Goal: Transaction & Acquisition: Purchase product/service

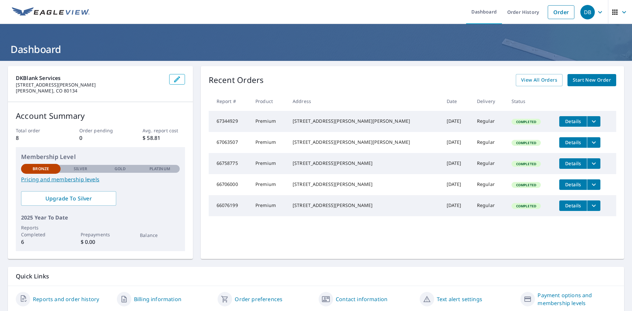
click at [586, 81] on span "Start New Order" at bounding box center [591, 80] width 38 height 8
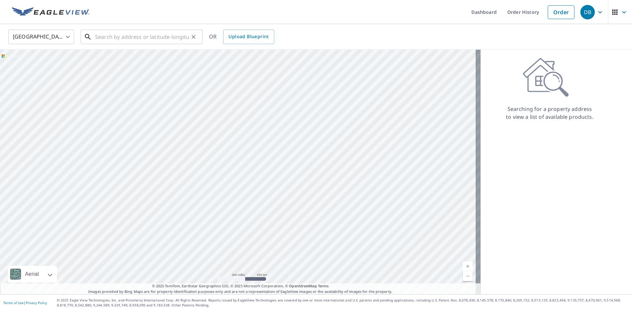
click at [128, 40] on input "text" at bounding box center [142, 37] width 94 height 18
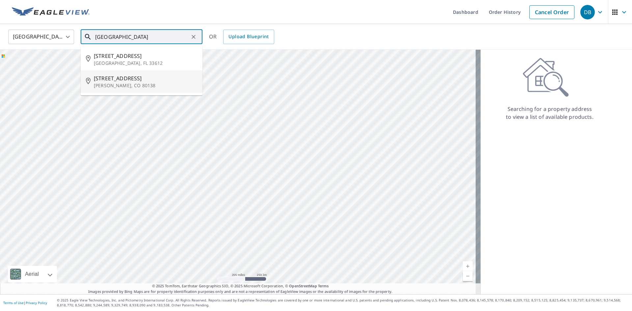
click at [123, 81] on span "[STREET_ADDRESS]" at bounding box center [145, 78] width 103 height 8
type input "[STREET_ADDRESS][PERSON_NAME]"
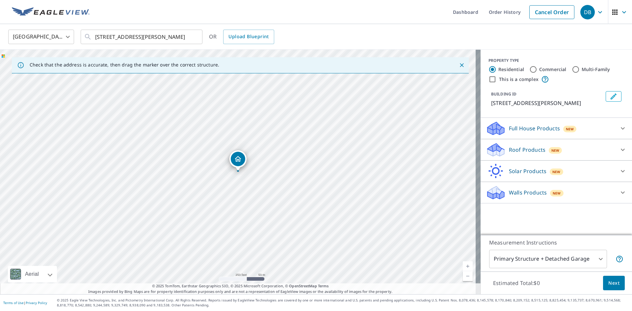
click at [595, 149] on div "Roof Products New" at bounding box center [550, 149] width 129 height 15
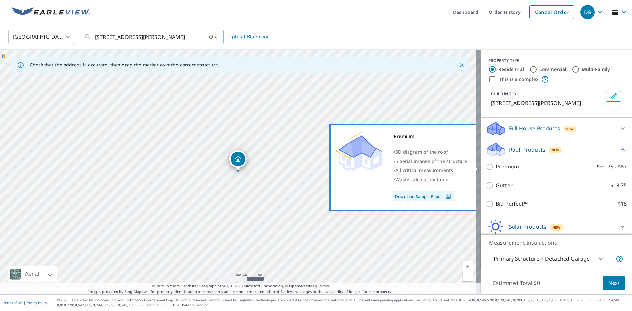
click at [486, 169] on input "Premium $32.75 - $87" at bounding box center [491, 167] width 10 height 8
checkbox input "true"
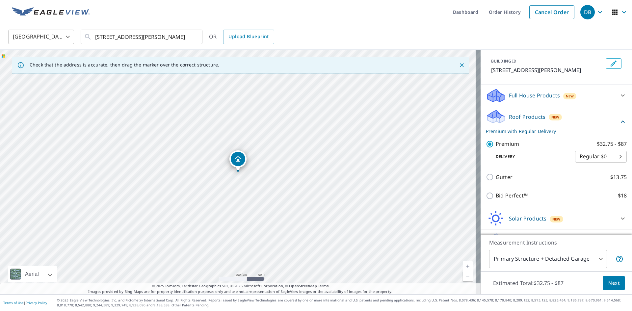
scroll to position [49, 0]
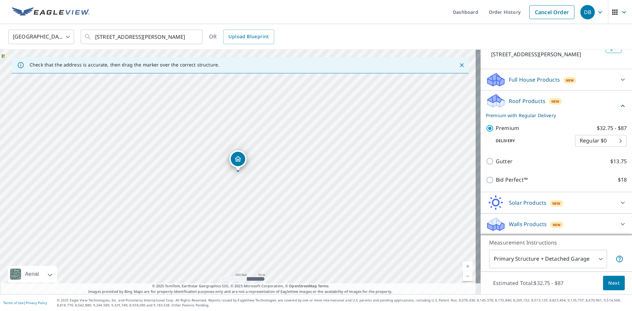
click at [595, 258] on body "DB DB Dashboard Order History Cancel Order DB [GEOGRAPHIC_DATA] [GEOGRAPHIC_DAT…" at bounding box center [316, 155] width 632 height 311
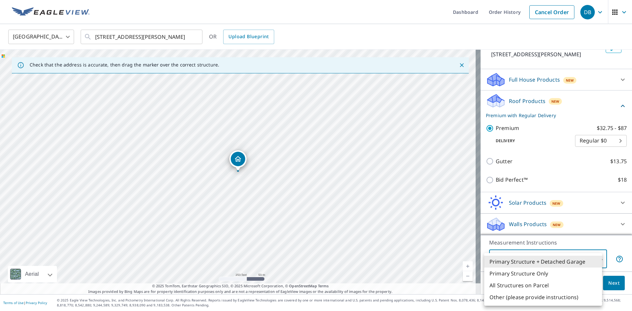
click at [545, 284] on li "All Structures on Parcel" at bounding box center [543, 285] width 118 height 12
type input "3"
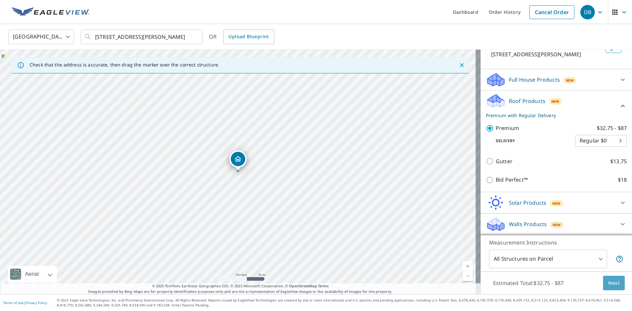
click at [608, 284] on span "Next" at bounding box center [613, 283] width 11 height 8
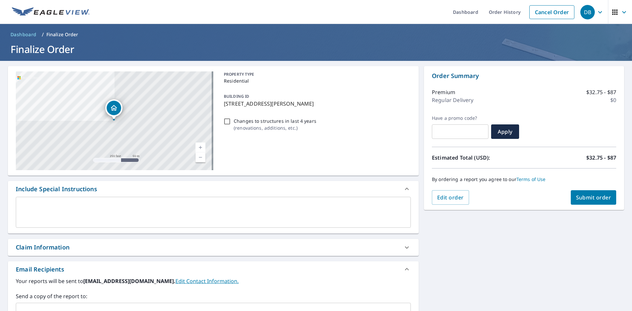
click at [224, 121] on input "Changes to structures in last 4 years ( renovations, additions, etc. )" at bounding box center [227, 121] width 8 height 8
checkbox input "true"
click at [74, 204] on textarea at bounding box center [213, 212] width 386 height 19
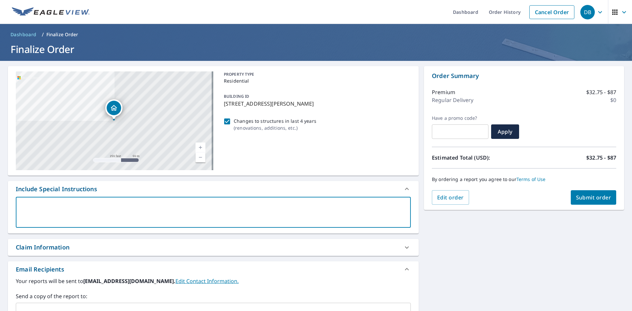
type textarea "t"
type textarea "x"
type textarea "th"
type textarea "x"
type textarea "the"
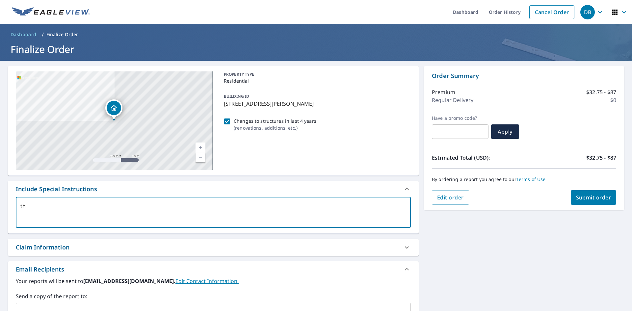
type textarea "x"
type textarea "ther"
type textarea "x"
type textarea "there"
type textarea "x"
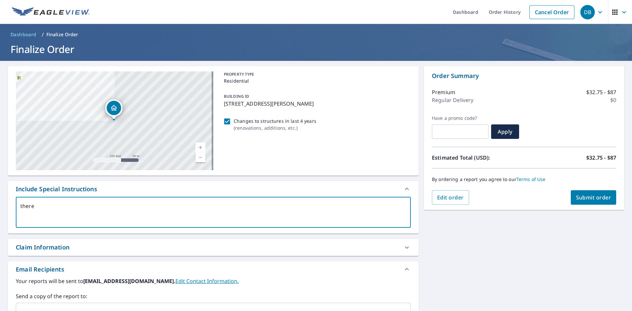
type textarea "there"
type textarea "x"
type textarea "there i"
type textarea "x"
type textarea "there is"
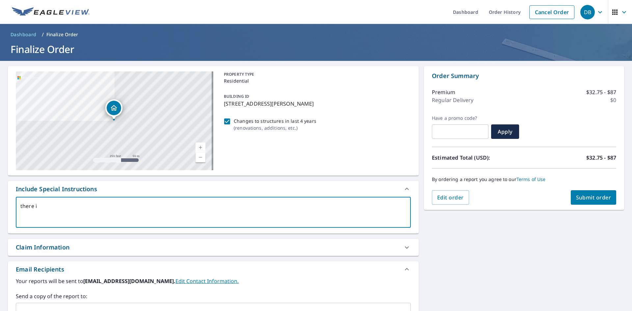
type textarea "x"
type textarea "there is"
type textarea "x"
type textarea "there is a"
type textarea "x"
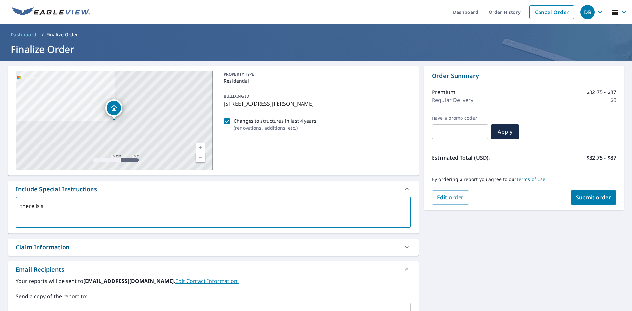
type textarea "there is a"
type textarea "x"
type textarea "there is a h"
type textarea "x"
type textarea "there is a ho"
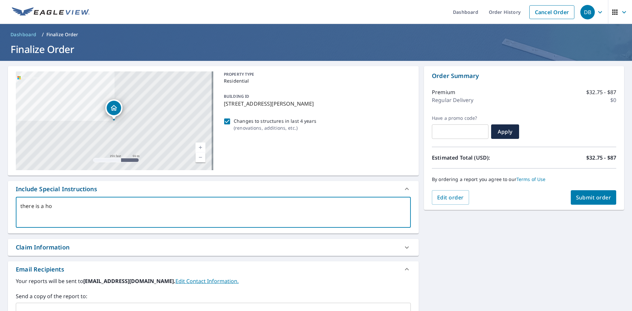
type textarea "x"
type textarea "there is a hou"
type textarea "x"
type textarea "there is a hous"
type textarea "x"
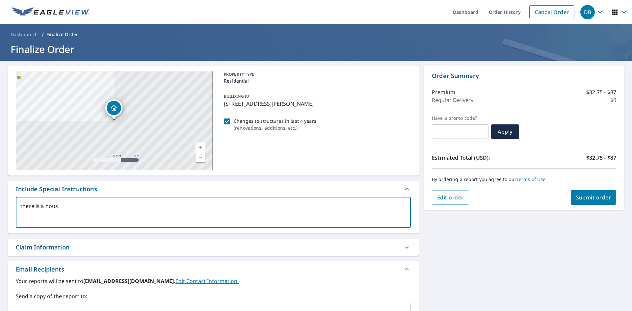
type textarea "there is a house"
type textarea "x"
type textarea "there is a house,"
type textarea "x"
type textarea "there is a house,"
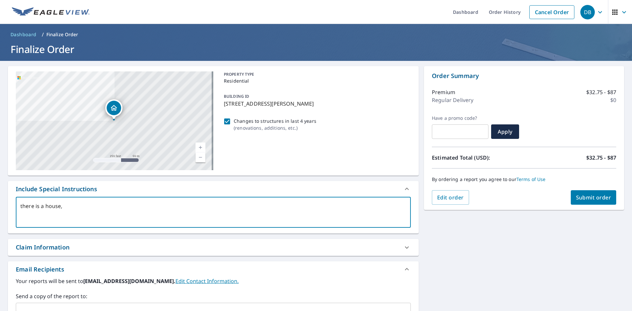
type textarea "x"
type textarea "there is a house, a"
type textarea "x"
type textarea "there is a house, a"
type textarea "x"
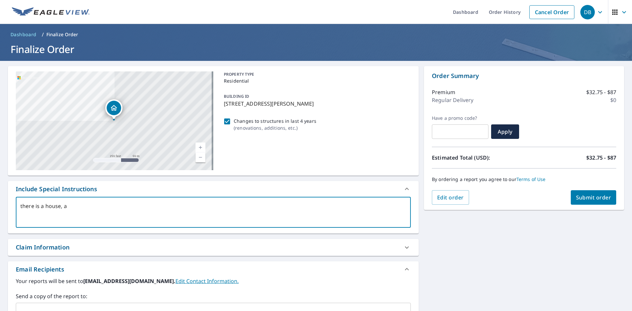
type textarea "there is a house, a m"
type textarea "x"
type textarea "there is a house, a me"
type textarea "x"
type textarea "there is a house, a met"
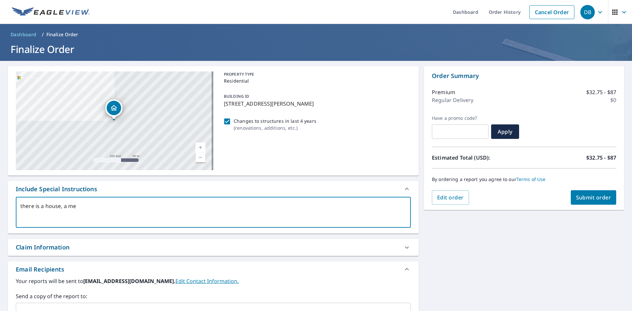
type textarea "x"
type textarea "there is a house, a meta"
type textarea "x"
type textarea "there is a house, a metal"
type textarea "x"
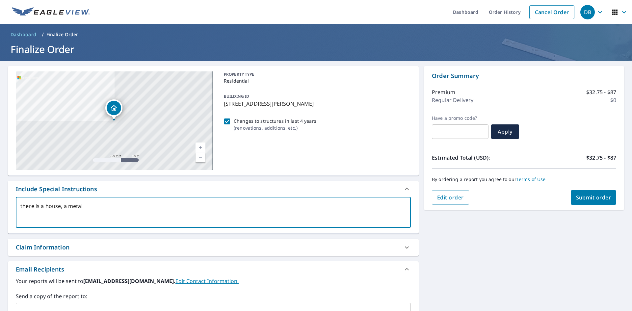
type textarea "there is a house, a metal"
type textarea "x"
type textarea "there is a house, a metal s"
type textarea "x"
type textarea "there is a house, a metal sh"
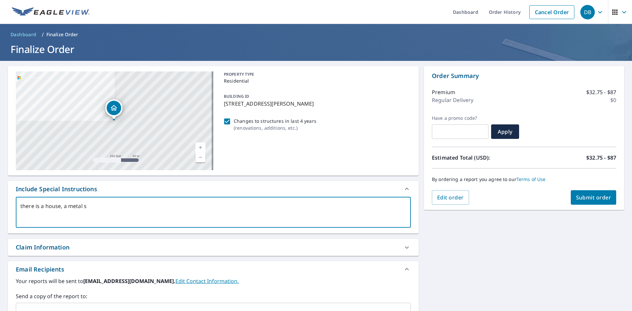
type textarea "x"
type textarea "there is a house, a metal sho"
type textarea "x"
type textarea "there is a house, a metal shop"
type textarea "x"
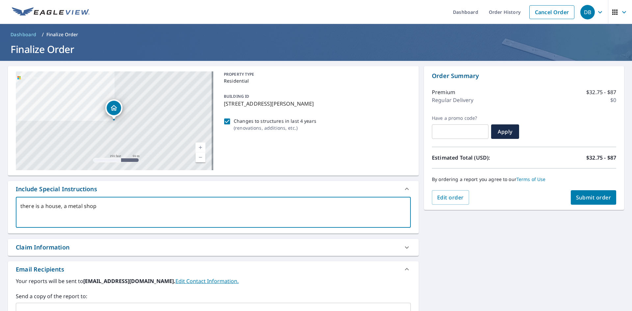
type textarea "there is a house, a metal shop,"
type textarea "x"
type textarea "there is a house, a metal shop,"
type textarea "x"
type textarea "there is a house, a metal shop, a"
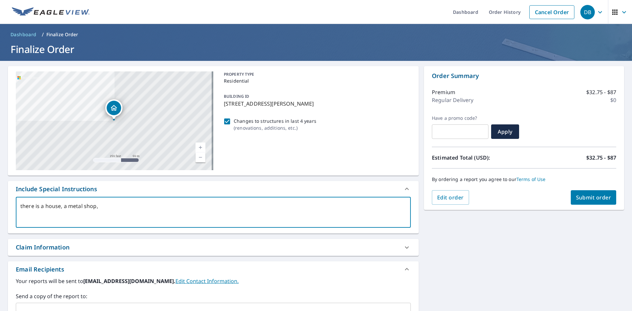
type textarea "x"
type textarea "there is a house, a metal shop, a"
type textarea "x"
type textarea "there is a house, a metal shop, a b"
type textarea "x"
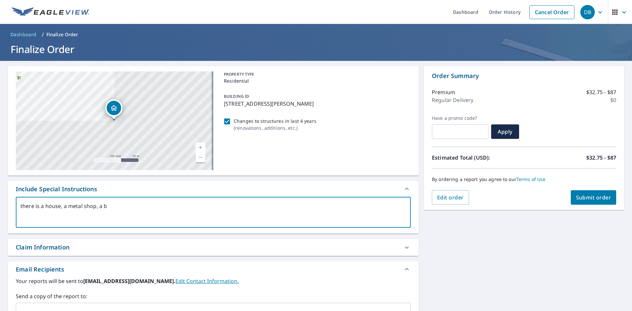
type textarea "there is a house, a metal shop, a ba"
type textarea "x"
type textarea "there is a house, a metal shop, a bar"
type textarea "x"
type textarea "there is a house, a metal shop, a barn"
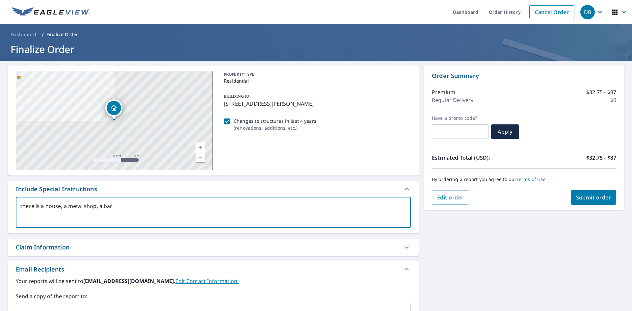
type textarea "x"
type textarea "there is a house, a metal shop, a barn,"
type textarea "x"
type textarea "there is a house, a metal shop, a barn,"
type textarea "x"
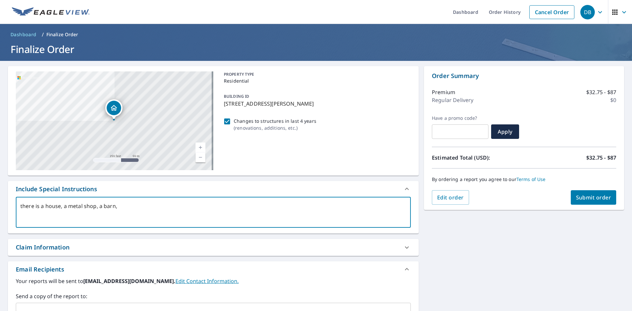
type textarea "there is a house, a metal shop, a barn, a"
type textarea "x"
type textarea "there is a house, a metal shop, a barn, a"
type textarea "x"
type textarea "there is a house, a metal shop, a barn, a s"
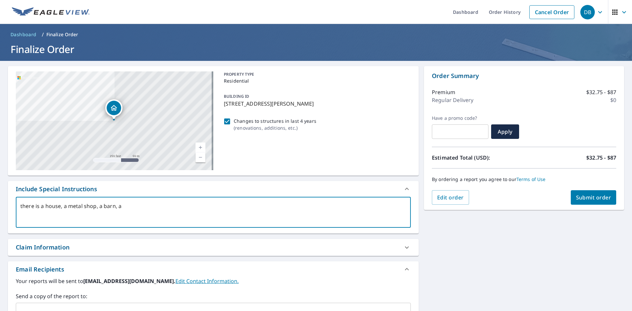
type textarea "x"
type textarea "there is a house, a metal shop, a barn, a sh"
type textarea "x"
type textarea "there is a house, a metal shop, a barn, a she"
type textarea "x"
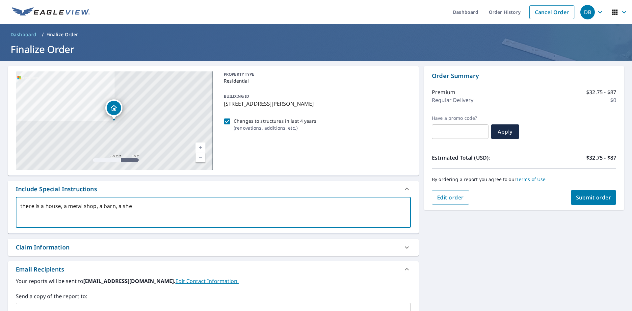
type textarea "there is a house, a metal shop, a barn, a shed"
type textarea "x"
type textarea "there is a house, a metal shop, a barn, a shed,"
type textarea "x"
type textarea "there is a house, a metal shop, a barn, a shed,"
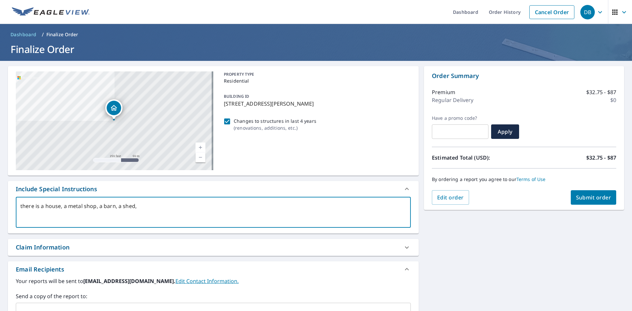
type textarea "x"
type textarea "there is a house, a metal shop, a barn, a shed, a"
type textarea "x"
type textarea "there is a house, a metal shop, a barn, a shed, an"
type textarea "x"
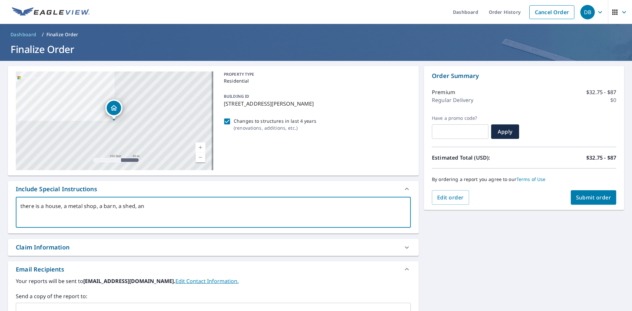
type textarea "there is a house, a metal shop, a barn, a shed, and"
type textarea "x"
type textarea "there is a house, a metal shop, a barn, a shed, and"
type textarea "x"
type textarea "there is a house, a metal shop, a barn, a shed, and a"
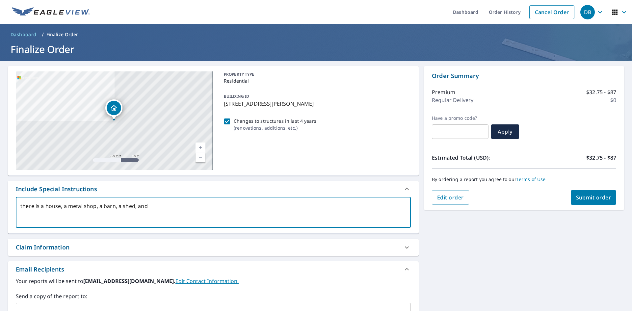
type textarea "x"
type textarea "there is a house, a metal shop, a barn, a shed, and a"
type textarea "x"
type textarea "there is a house, a metal shop, a barn, a shed, and a k"
type textarea "x"
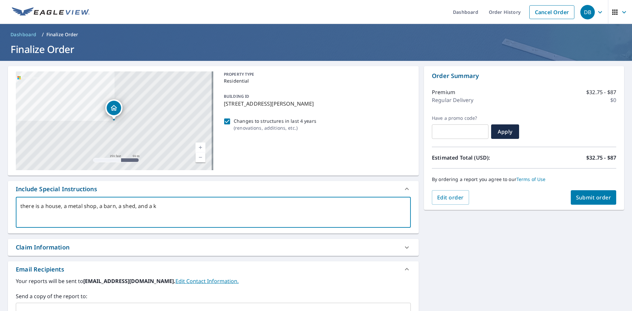
type textarea "there is a house, a metal shop, a barn, a shed, and a ki"
type textarea "x"
type textarea "there is a house, a metal shop, a barn, a shed, and a kid"
type textarea "x"
type textarea "there is a house, a metal shop, a barn, a shed, and a kids"
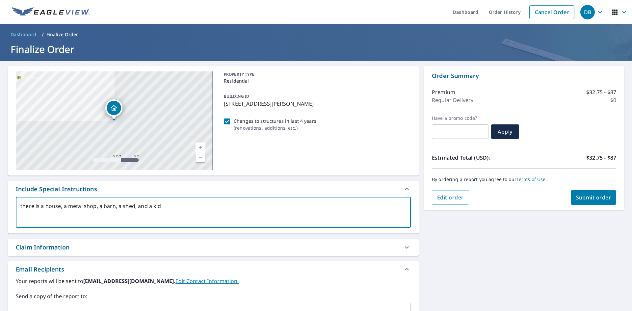
type textarea "x"
type textarea "there is a house, a metal shop, a barn, a shed, and a kids"
type textarea "x"
type textarea "there is a house, a metal shop, a barn, a shed, and a kids p"
type textarea "x"
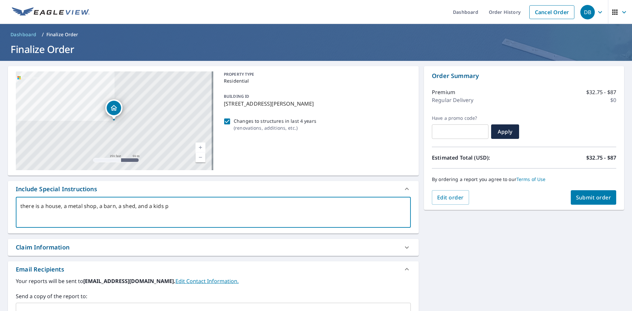
type textarea "there is a house, a metal shop, a barn, a shed, and a kids pl"
type textarea "x"
type textarea "there is a house, a metal shop, a barn, a shed, and a kids pla"
type textarea "x"
type textarea "there is a house, a metal shop, a barn, a shed, and a kids play"
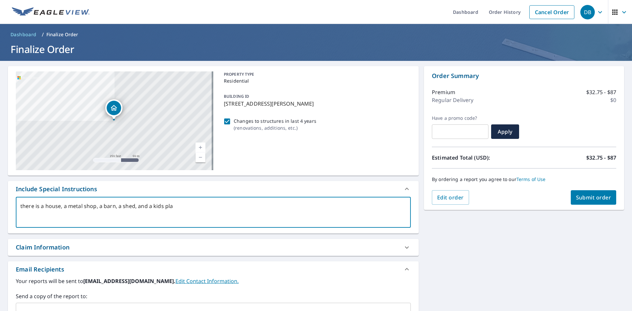
type textarea "x"
type textarea "there is a house, a metal shop, a barn, a shed, and a kids play"
type textarea "x"
type textarea "there is a house, a metal shop, a barn, a shed, and a kids play h"
type textarea "x"
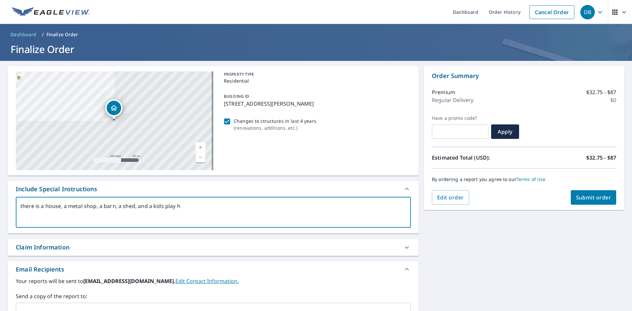
type textarea "there is a house, a metal shop, a barn, a shed, and a kids play ho"
type textarea "x"
type textarea "there is a house, a metal shop, a barn, a shed, and a kids play hou"
type textarea "x"
type textarea "there is a house, a metal shop, a barn, a shed, and a kids play hous"
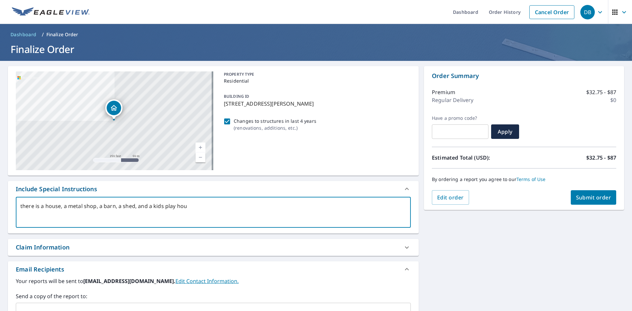
type textarea "x"
type textarea "there is a house, a metal shop, a barn, a shed, and a kids play house"
type textarea "x"
type textarea "there is a house, a metal shop, a barn, a shed, and a kids play house"
type textarea "x"
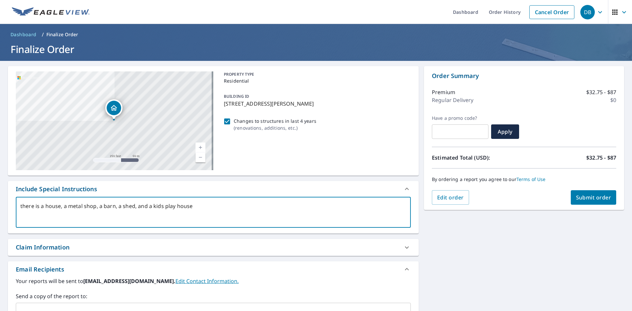
type textarea "there is a house, a metal shop, a barn, a shed, and a kids play house t"
type textarea "x"
type textarea "there is a house, a metal shop, a barn, a shed, and a kids play house th"
type textarea "x"
type textarea "there is a house, a metal shop, a barn, a shed, and a kids play house tha"
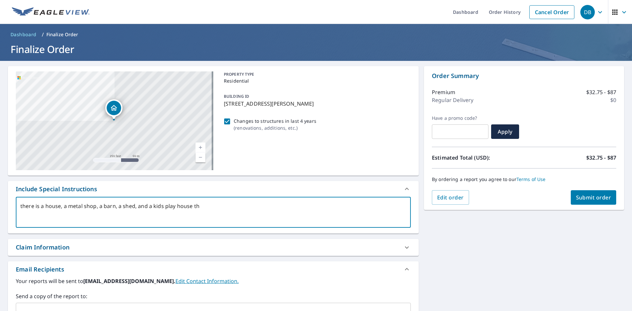
type textarea "x"
type textarea "there is a house, a metal shop, a barn, a shed, and a kids play house that"
type textarea "x"
type textarea "there is a house, a metal shop, a barn, a shed, and a kids play house that"
type textarea "x"
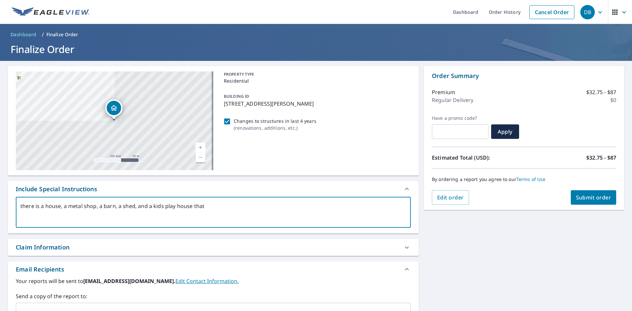
type textarea "there is a house, a metal shop, a barn, a shed, and a kids play house that h"
type textarea "x"
type textarea "there is a house, a metal shop, a barn, a shed, and a kids play house that ha"
type textarea "x"
type textarea "there is a house, a metal shop, a barn, a shed, and a kids play house that has"
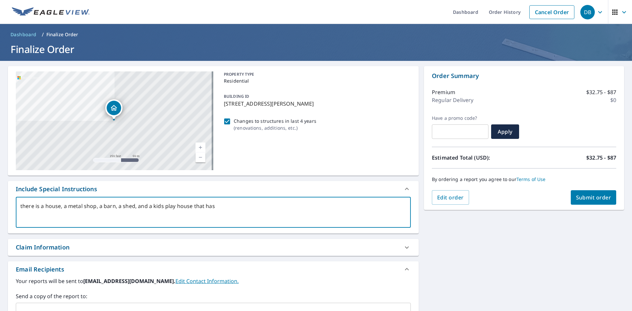
type textarea "x"
type textarea "there is a house, a metal shop, a barn, a shed, and a kids play house that has"
type textarea "x"
type textarea "there is a house, a metal shop, a barn, a shed, and a kids play house that has a"
type textarea "x"
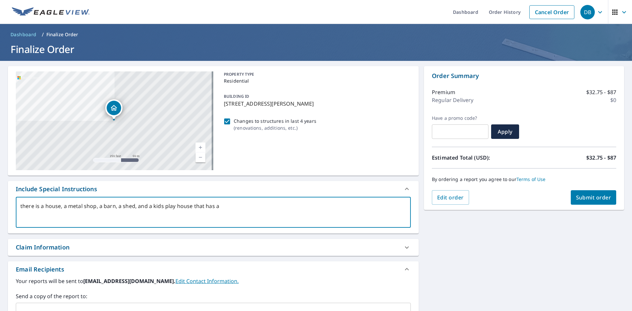
type textarea "there is a house, a metal shop, a barn, a shed, and a kids play house that has …"
type textarea "x"
type textarea "there is a house, a metal shop, a barn, a shed, and a kids play house that has …"
type textarea "x"
type textarea "there is a house, a metal shop, a barn, a shed, and a kids play house that has …"
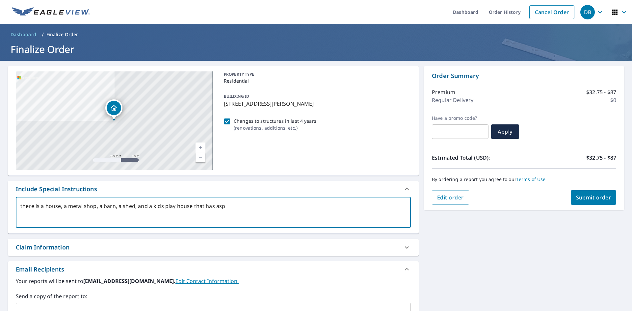
type textarea "x"
type textarea "there is a house, a metal shop, a barn, a shed, and a kids play house that has …"
type textarea "x"
type textarea "there is a house, a metal shop, a barn, a shed, and a kids play house that has …"
type textarea "x"
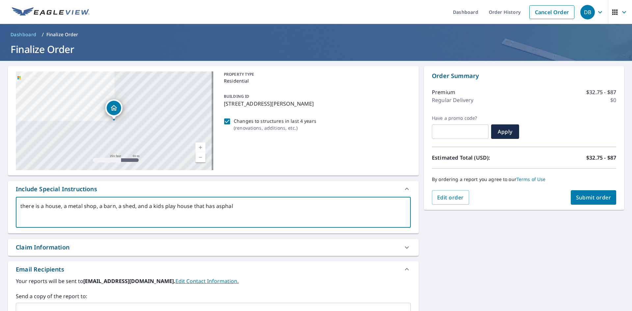
type textarea "there is a house, a metal shop, a barn, a shed, and a kids play house that has …"
type textarea "x"
type textarea "there is a house, a metal shop, a barn, a shed, and a kids play house that has …"
type textarea "x"
type textarea "there is a house, a metal shop, a barn, a shed, and a kids play house that has …"
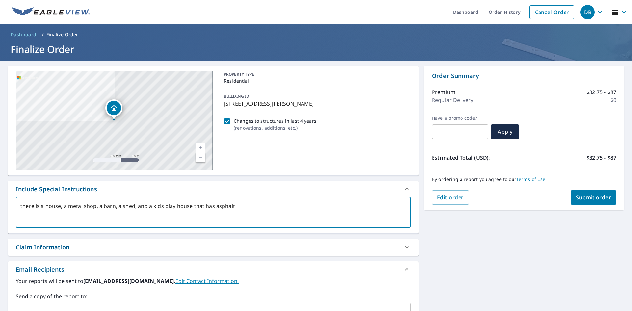
type textarea "x"
type textarea "there is a house, a metal shop, a barn, a shed, and a kids play house that has …"
type textarea "x"
type textarea "there is a house, a metal shop, a barn, a shed, and a kids play house that has …"
type textarea "x"
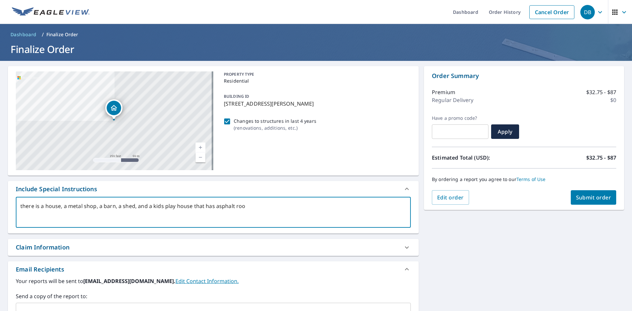
type textarea "there is a house, a metal shop, a barn, a shed, and a kids play house that has …"
type textarea "x"
type textarea "there is a house, a metal shop, a barn, a shed, and a kids play house that has …"
type textarea "x"
type textarea "there is a house, a metal shop, a barn, a shed, and a kids play house that has …"
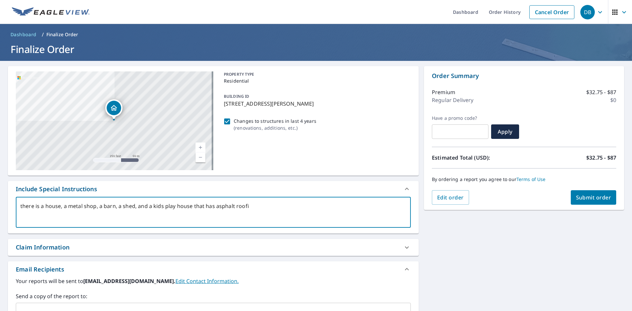
type textarea "x"
type textarea "there is a house, a metal shop, a barn, a shed, and a kids play house that has …"
type textarea "x"
type textarea "there is a house, a metal shop, a barn, a shed, and a kids play house that has …"
type textarea "x"
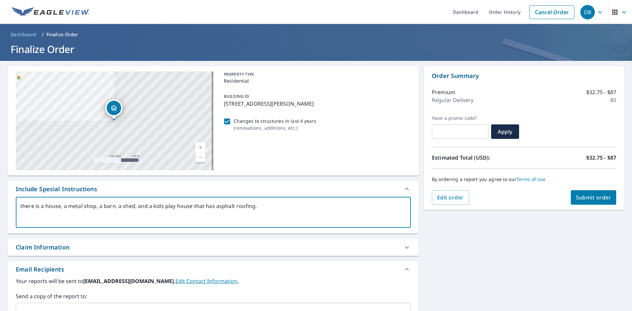
type textarea "there is a house, a metal shop, a barn, a shed, and a kids play house that has …"
type textarea "x"
type textarea "there is a house, a metal shop, a barn, a shed, and a kids play house that has …"
type textarea "x"
type textarea "there is a house, a metal shop, a barn, a shed, and a kids play house that has …"
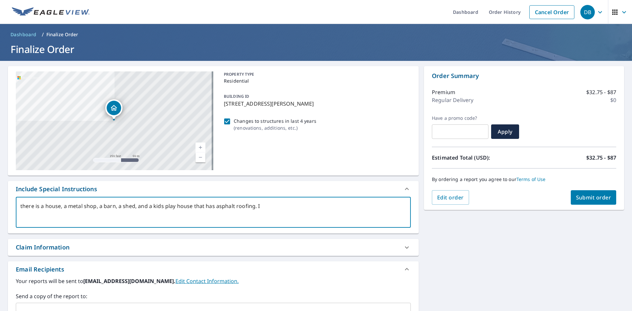
type textarea "x"
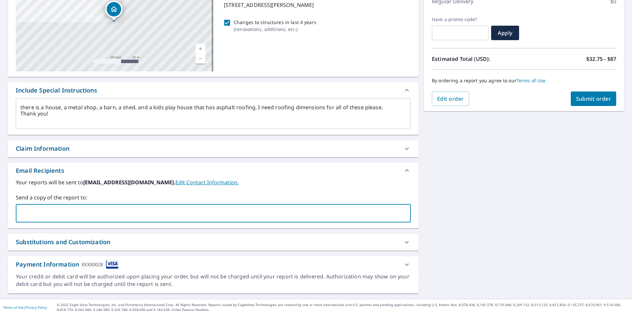
click at [141, 213] on input "text" at bounding box center [208, 213] width 379 height 13
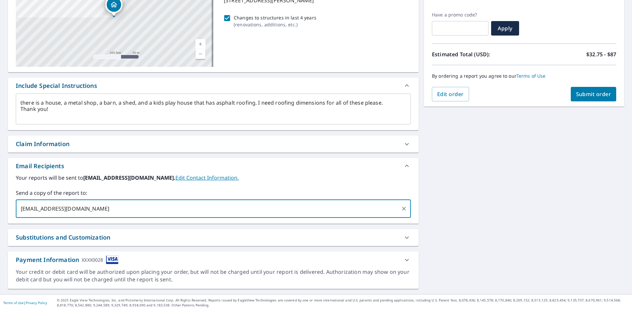
click at [599, 98] on button "Submit order" at bounding box center [593, 94] width 46 height 14
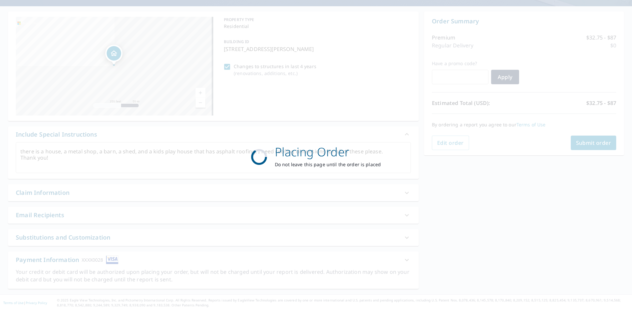
scroll to position [55, 0]
